Goal: Complete application form

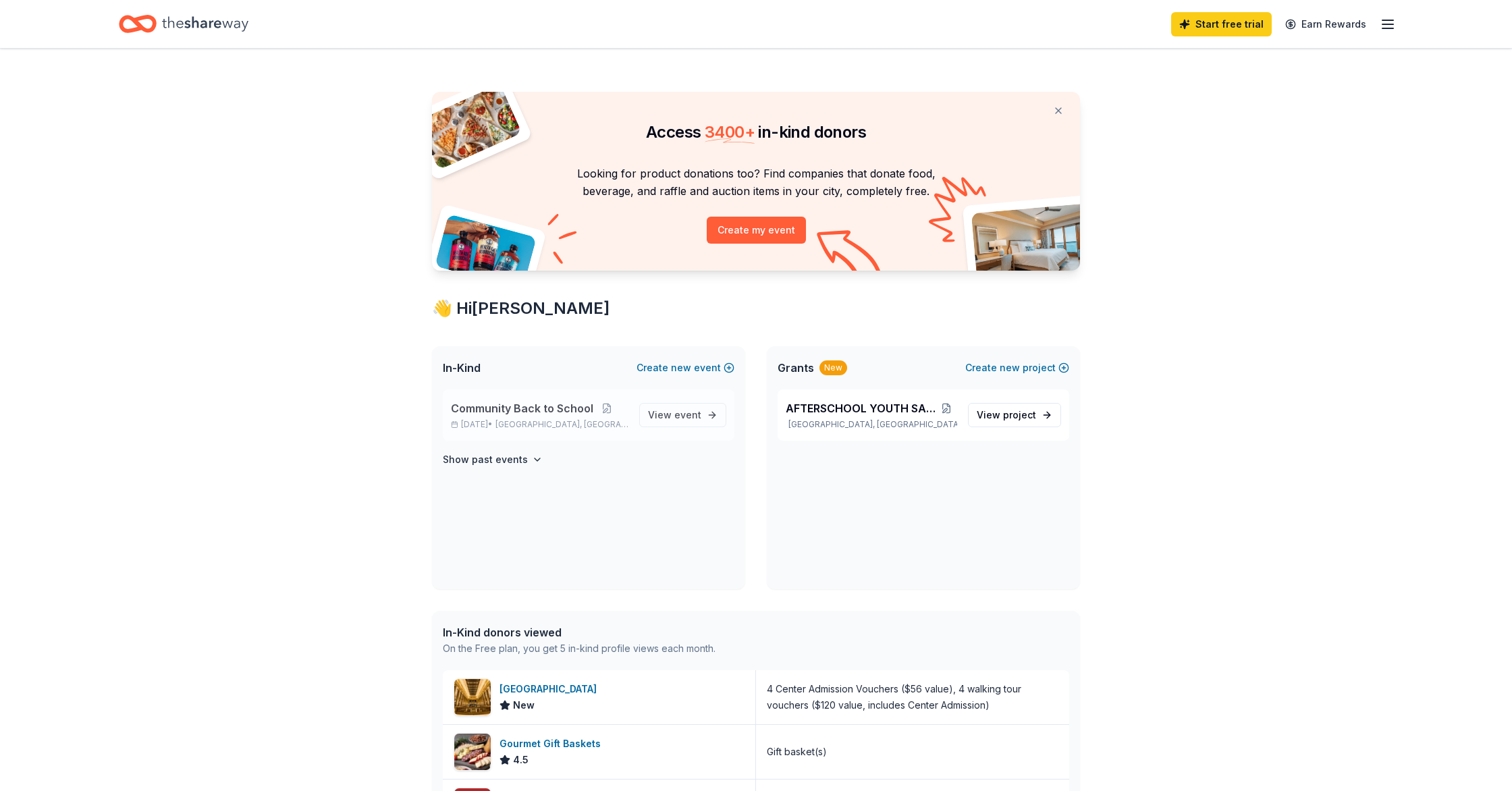
click at [509, 408] on span "Community Back to School" at bounding box center [522, 408] width 142 height 16
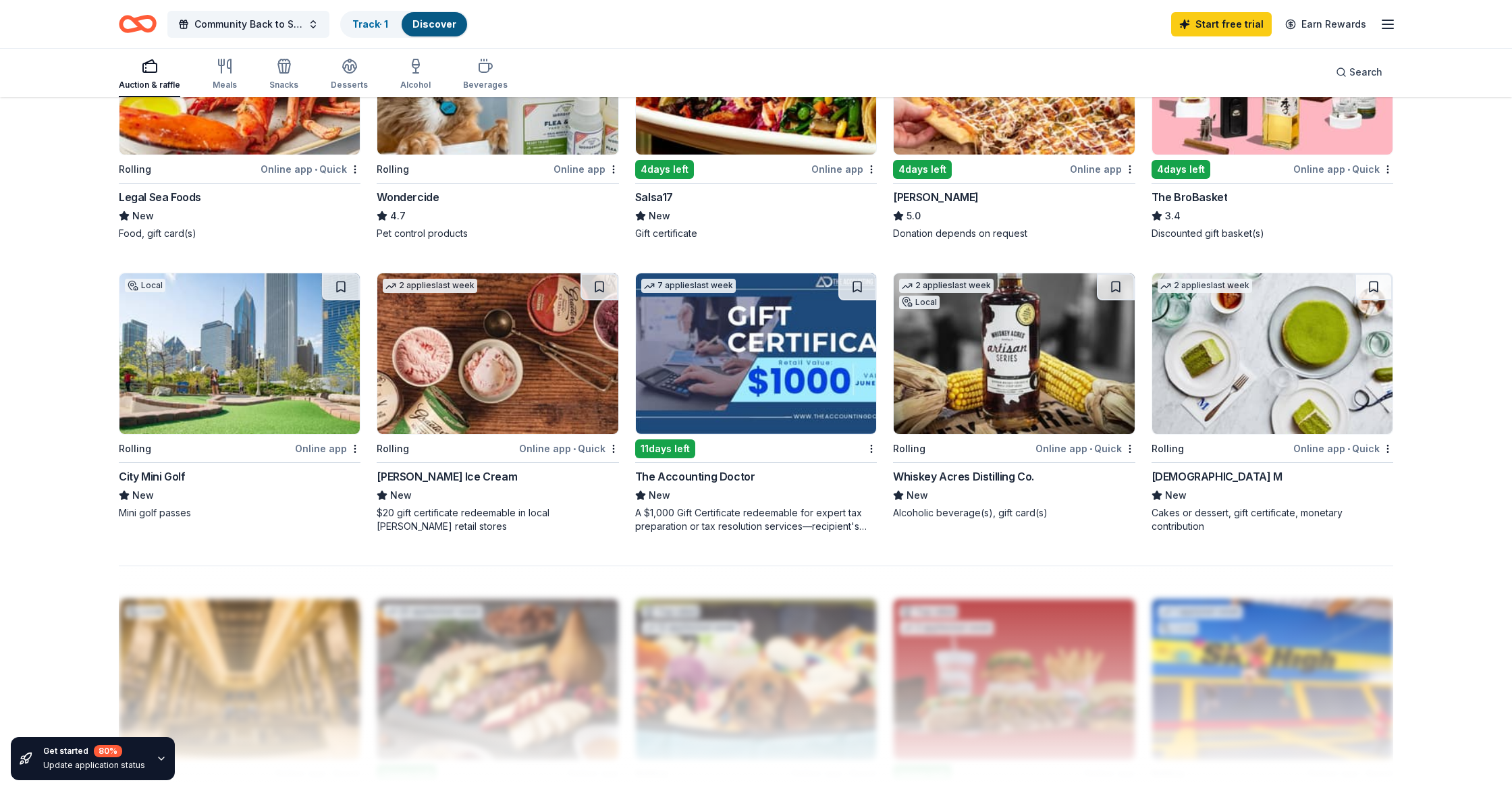
scroll to position [828, 0]
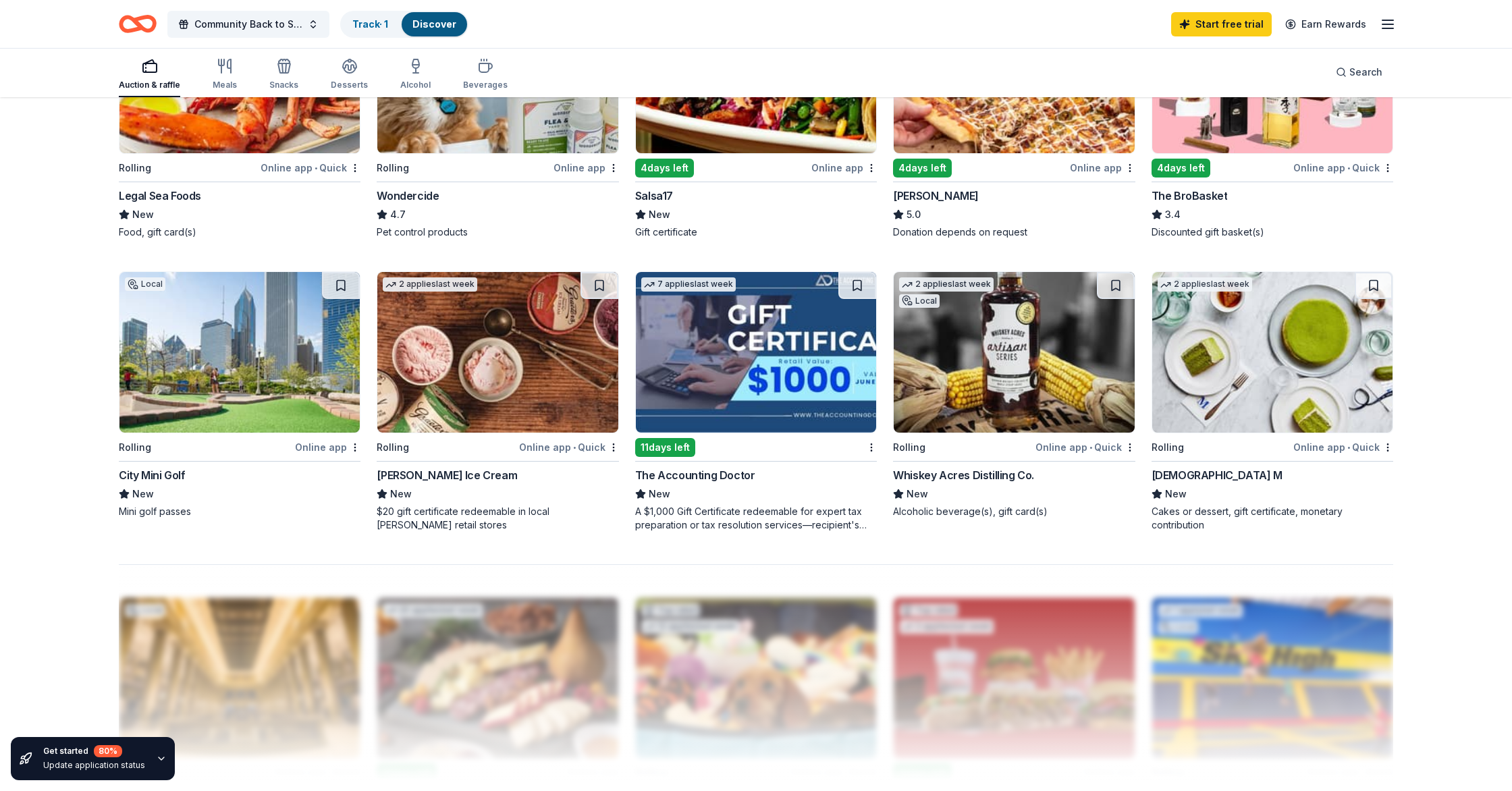
click at [279, 362] on img at bounding box center [240, 352] width 241 height 161
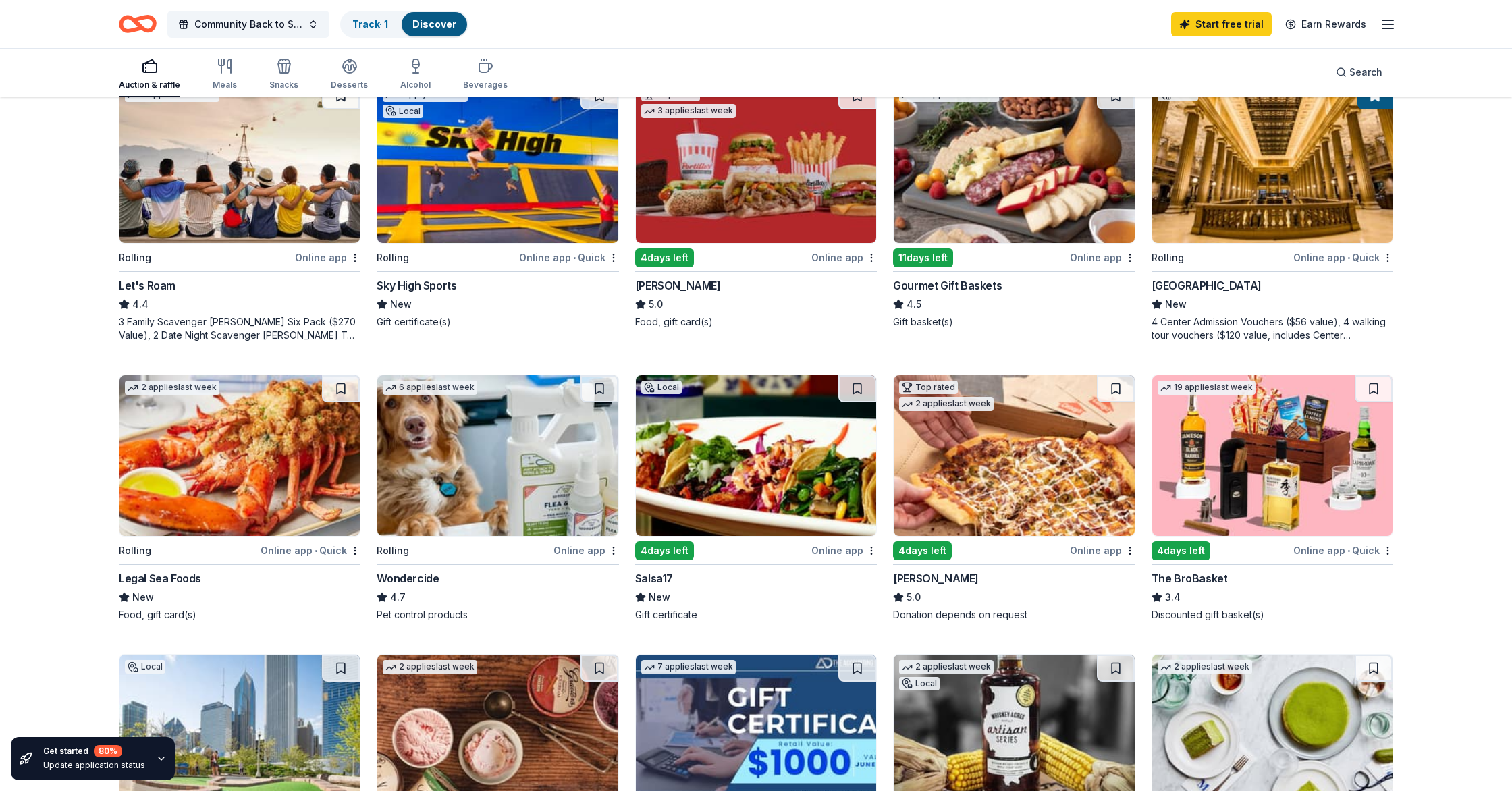
scroll to position [445, 0]
click at [370, 26] on link "Track · 1" at bounding box center [370, 24] width 36 height 12
click at [367, 21] on link "Track · 1" at bounding box center [370, 24] width 36 height 12
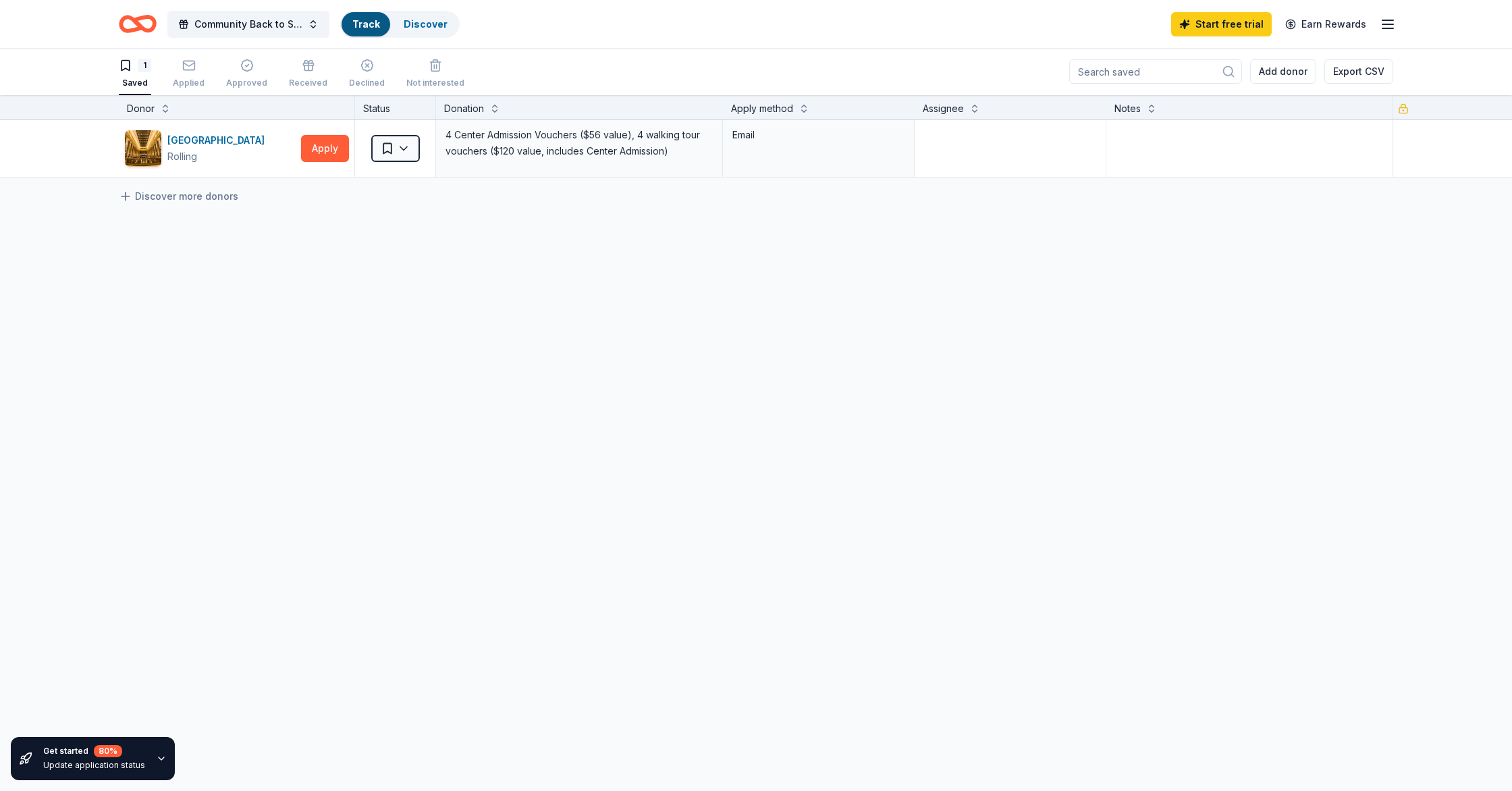
scroll to position [1, 0]
click at [325, 147] on button "Apply" at bounding box center [324, 148] width 48 height 27
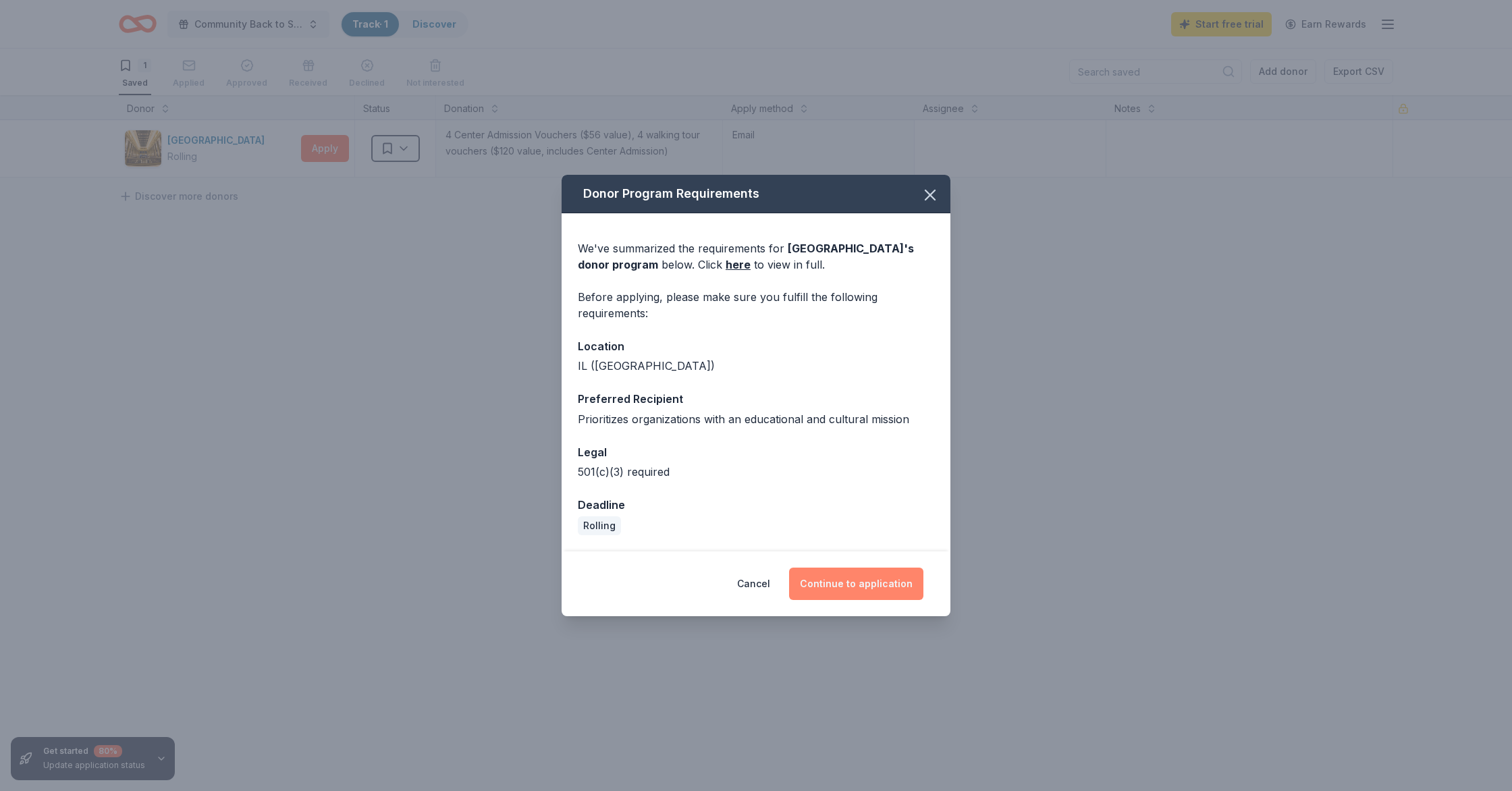
click at [867, 588] on button "Continue to application" at bounding box center [856, 584] width 134 height 32
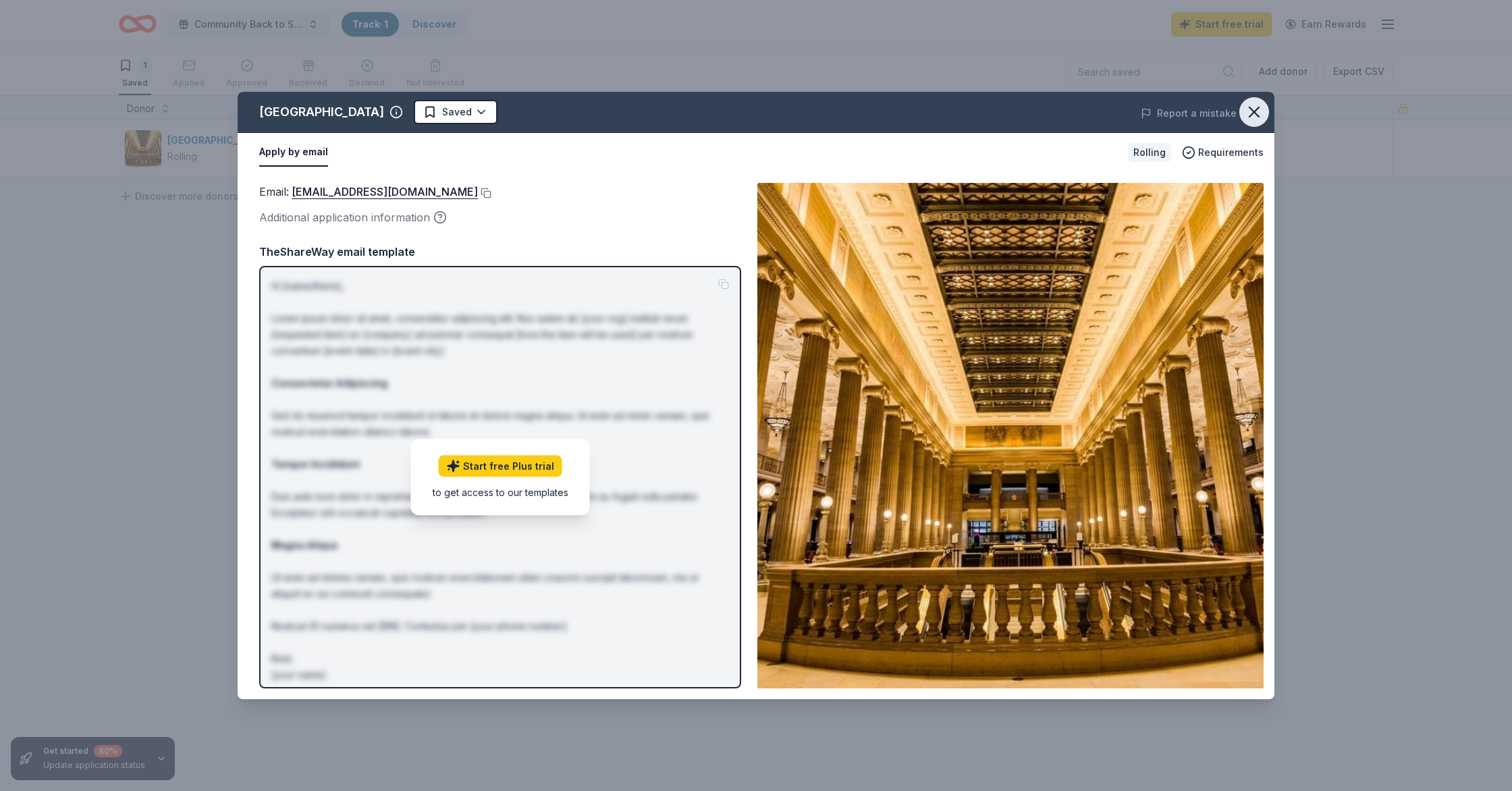
click at [1255, 113] on icon "button" at bounding box center [1254, 111] width 10 height 10
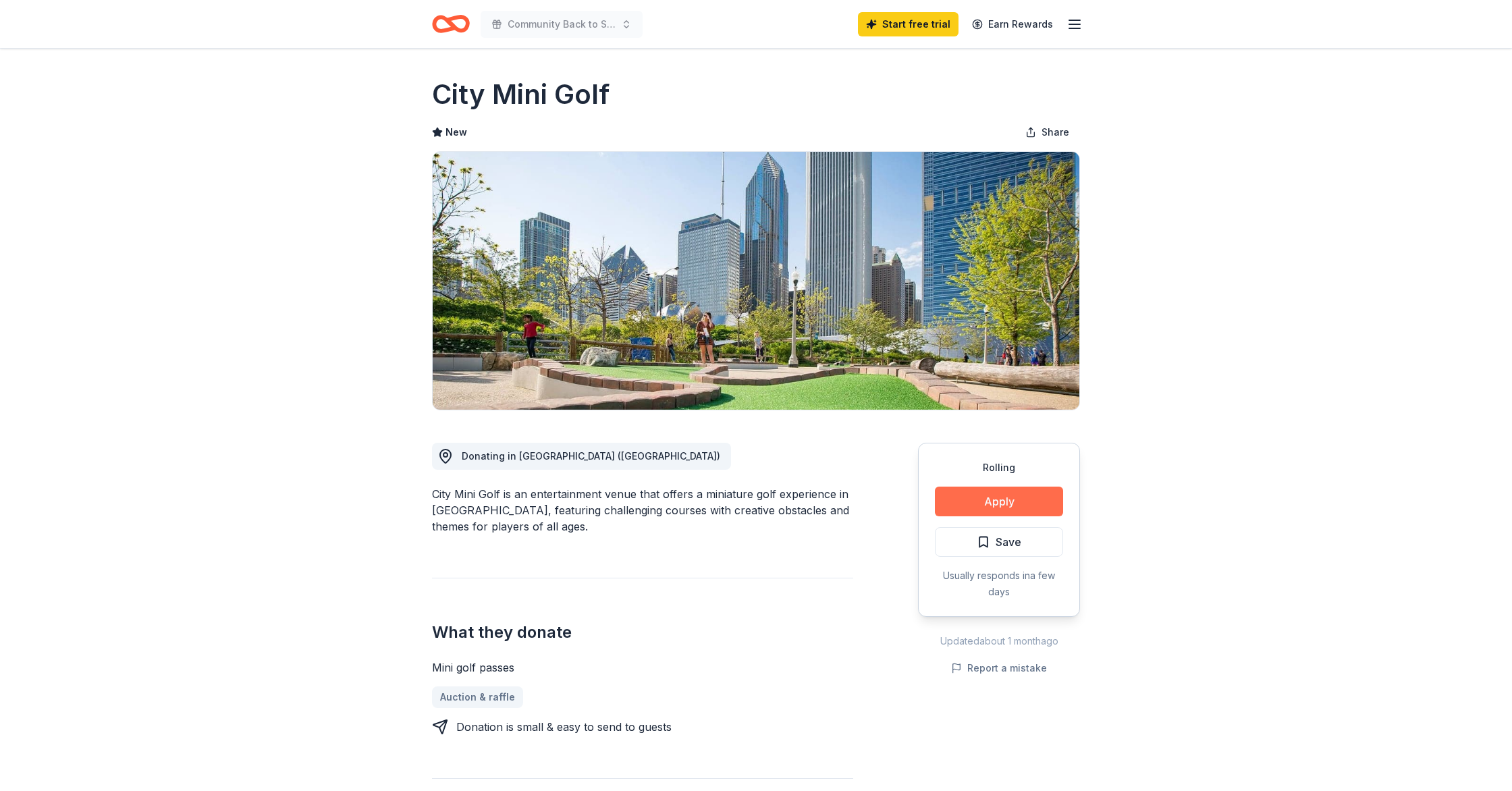
click at [1008, 501] on button "Apply" at bounding box center [999, 501] width 128 height 29
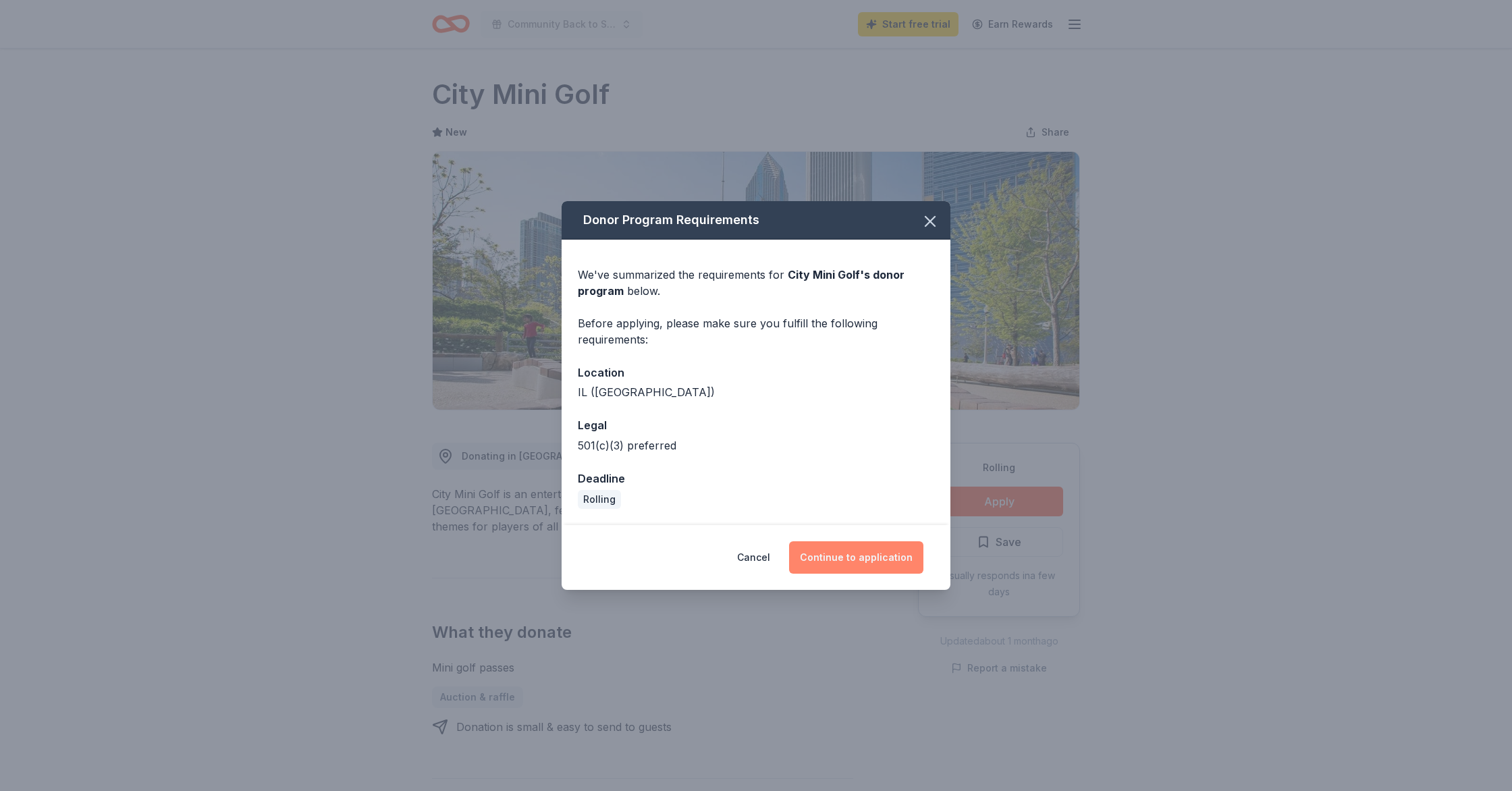
click at [869, 556] on button "Continue to application" at bounding box center [856, 557] width 134 height 32
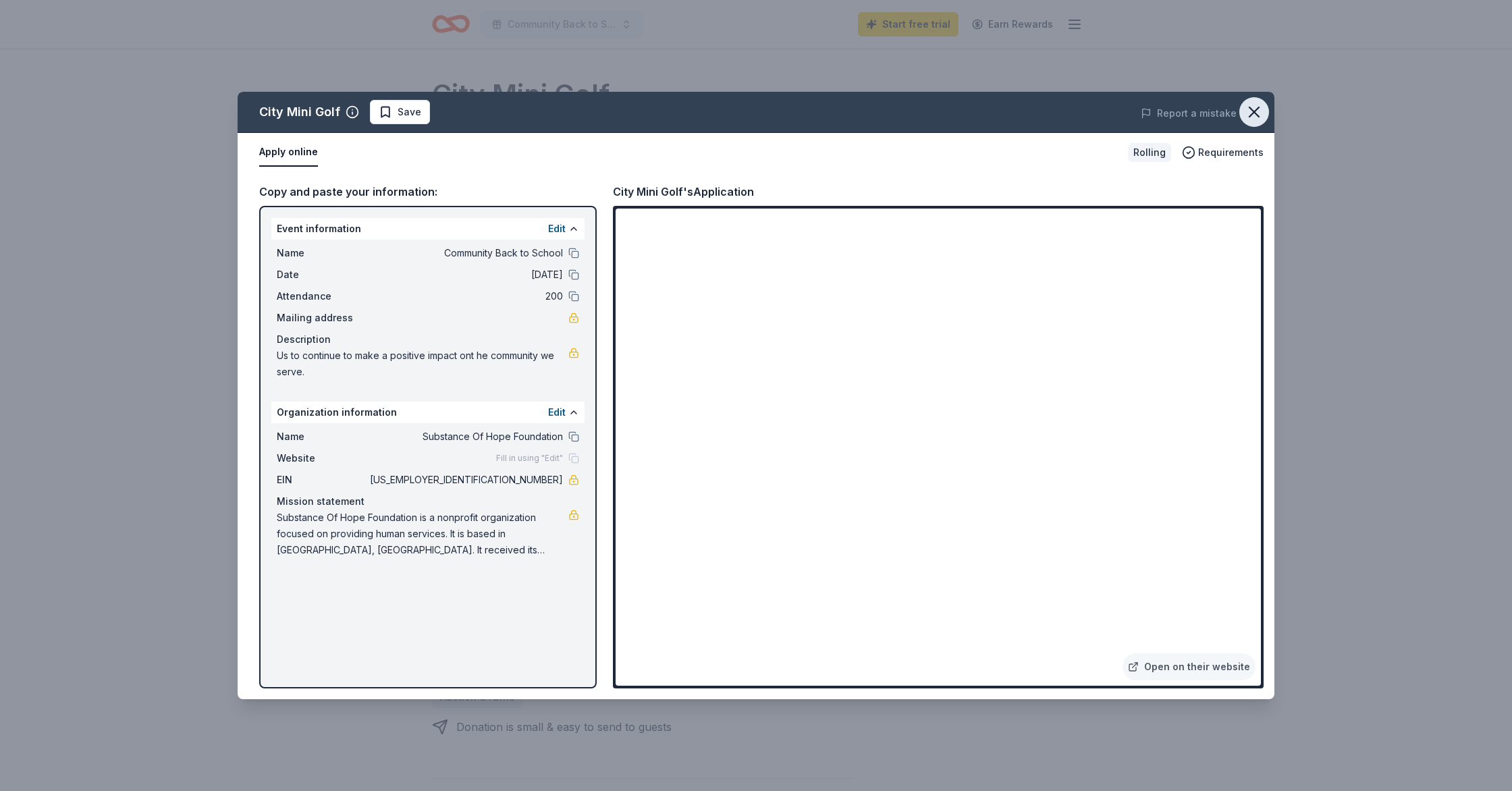
click at [1254, 114] on icon "button" at bounding box center [1254, 112] width 19 height 19
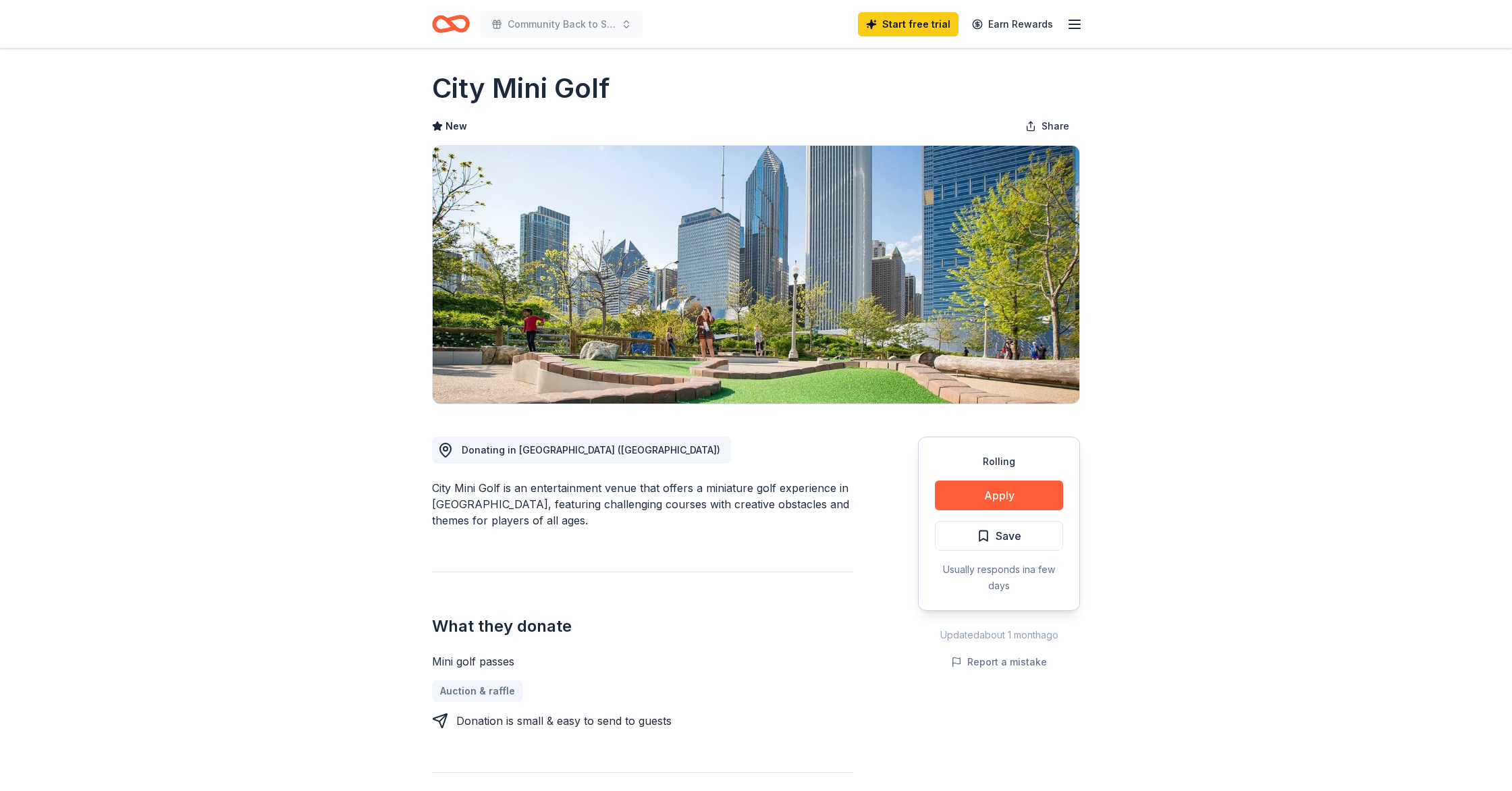
scroll to position [5, 0]
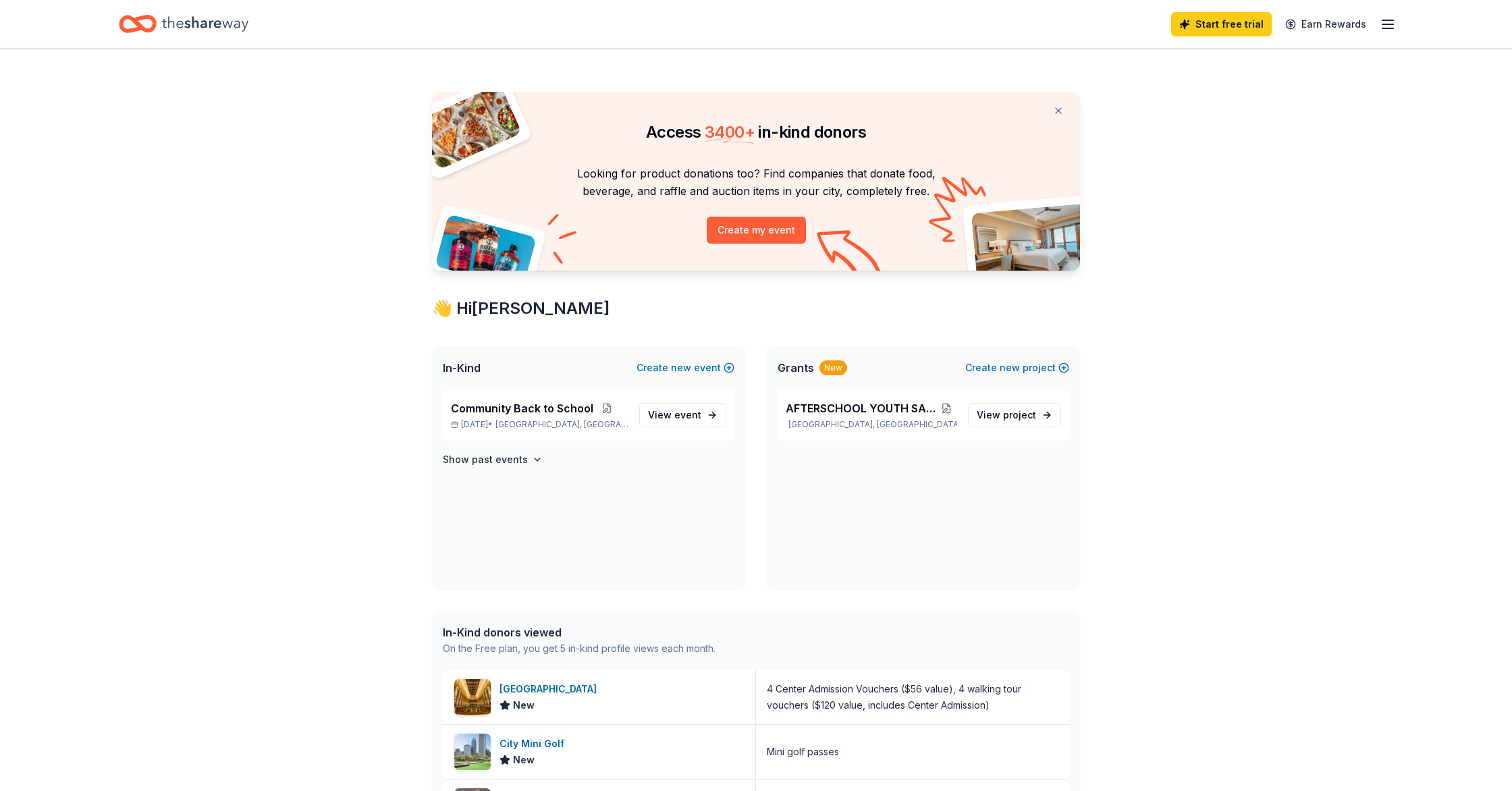
click at [131, 23] on icon "Home" at bounding box center [138, 23] width 38 height 32
